Goal: Information Seeking & Learning: Check status

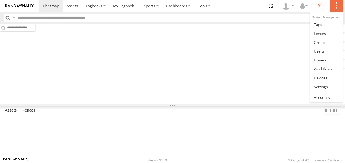
click at [336, 5] on label at bounding box center [337, 6] width 12 height 12
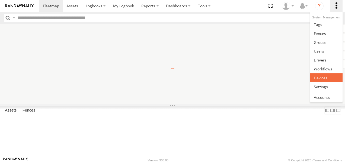
click at [321, 80] on link at bounding box center [326, 78] width 32 height 9
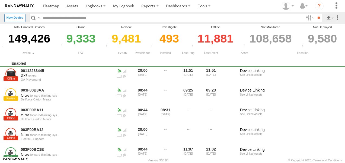
click at [131, 19] on input "text" at bounding box center [172, 18] width 263 height 8
type input "**********"
click at [316, 14] on input "**" at bounding box center [319, 18] width 6 height 8
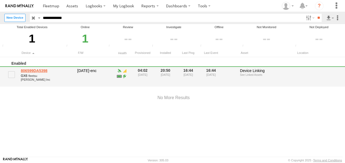
click at [31, 73] on link "806599DA5398" at bounding box center [47, 70] width 53 height 5
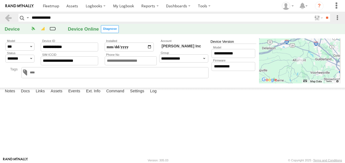
click at [0, 0] on link "23" at bounding box center [0, 0] width 0 height 0
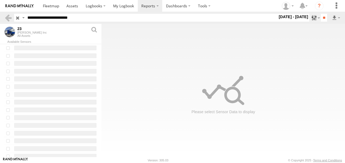
click at [310, 18] on label at bounding box center [316, 18] width 12 height 8
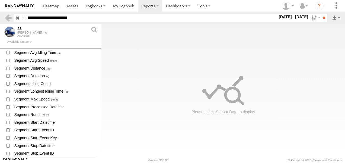
click at [0, 0] on label at bounding box center [0, 0] width 0 height 0
drag, startPoint x: 310, startPoint y: 18, endPoint x: 231, endPoint y: 54, distance: 86.9
click at [310, 18] on label at bounding box center [316, 18] width 12 height 8
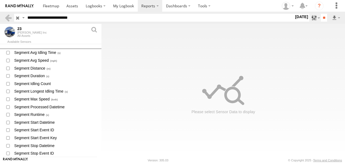
click at [310, 18] on label at bounding box center [316, 18] width 12 height 8
click at [0, 0] on label at bounding box center [0, 0] width 0 height 0
click at [311, 18] on label at bounding box center [316, 18] width 12 height 8
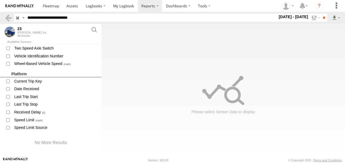
scroll to position [749, 0]
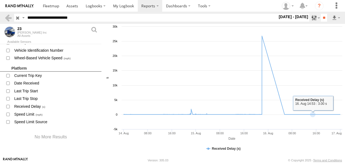
click at [310, 19] on label at bounding box center [316, 18] width 12 height 8
click at [0, 0] on label at bounding box center [0, 0] width 0 height 0
click at [311, 18] on label at bounding box center [316, 18] width 12 height 8
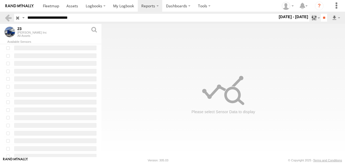
click at [310, 20] on label at bounding box center [316, 18] width 12 height 8
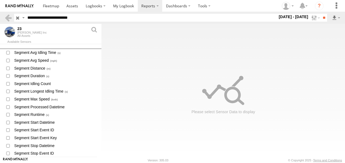
click at [0, 0] on label at bounding box center [0, 0] width 0 height 0
click at [312, 19] on label at bounding box center [316, 18] width 12 height 8
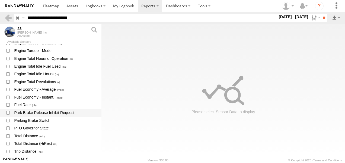
scroll to position [749, 0]
